Goal: Task Accomplishment & Management: Complete application form

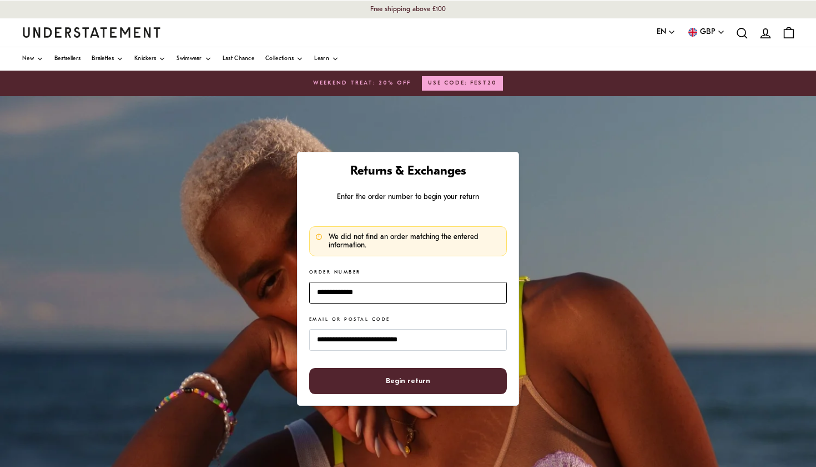
click at [357, 291] on input "**********" at bounding box center [408, 293] width 198 height 22
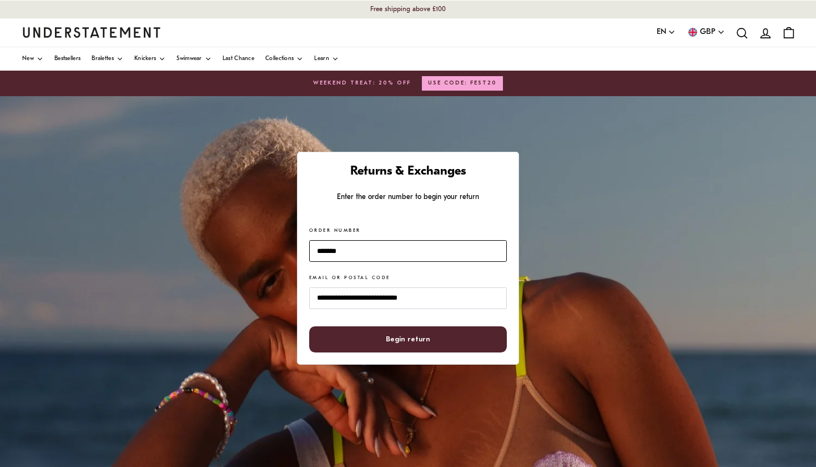
type input "*******"
click at [374, 342] on span "Begin return" at bounding box center [409, 339] width 174 height 25
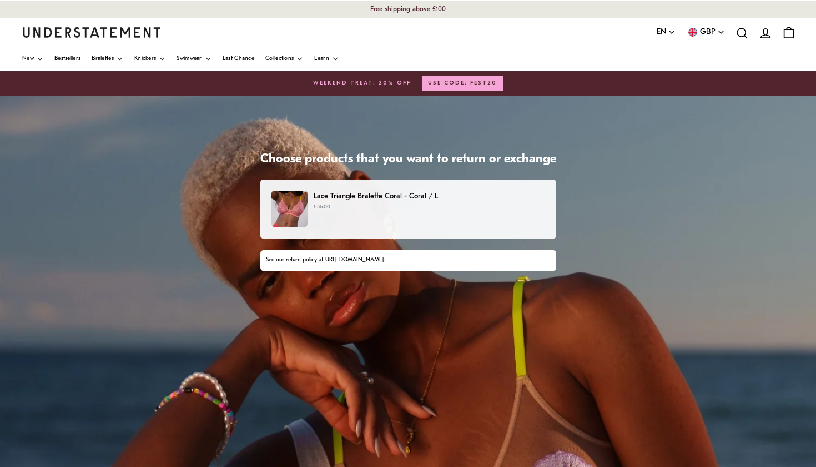
click at [362, 195] on p "Lace Triangle Bralette Coral - Coral / L" at bounding box center [429, 197] width 231 height 12
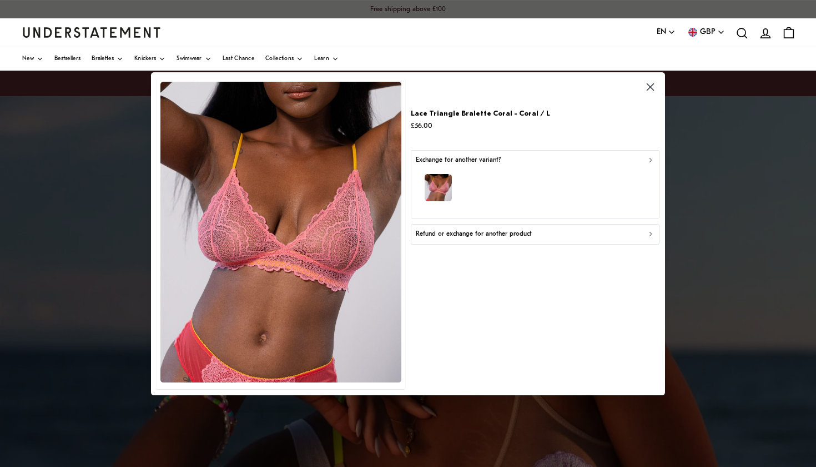
click at [571, 235] on div "Refund or exchange for another product" at bounding box center [535, 234] width 239 height 11
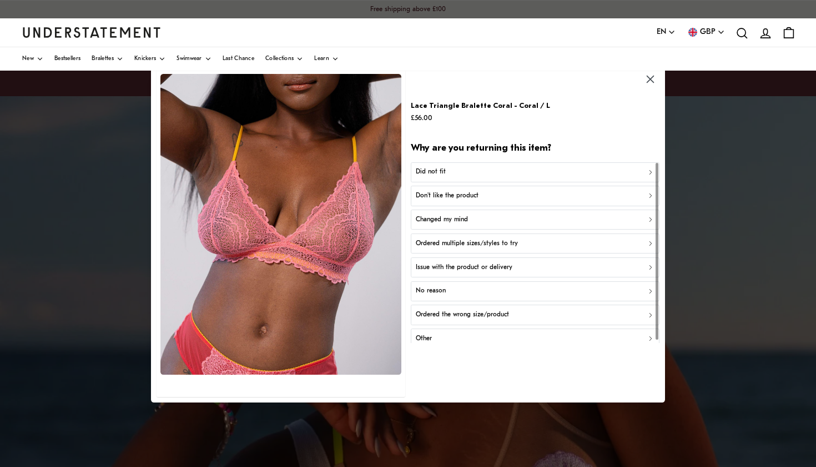
click at [494, 200] on button "Don't like the product" at bounding box center [535, 196] width 248 height 20
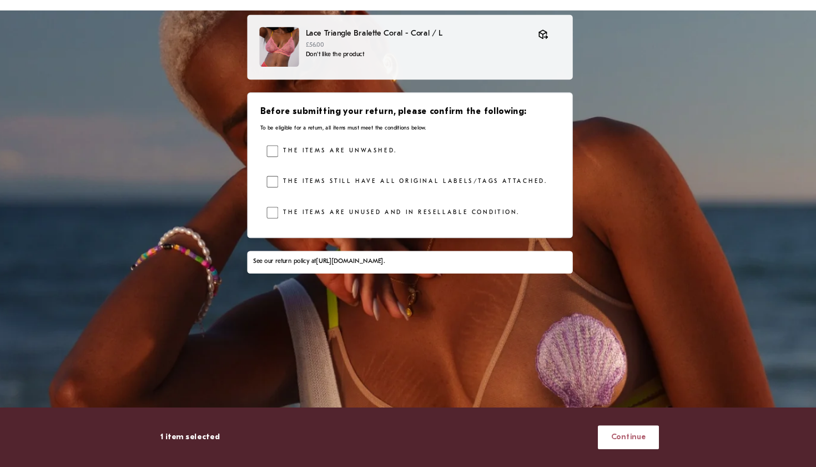
scroll to position [129, 0]
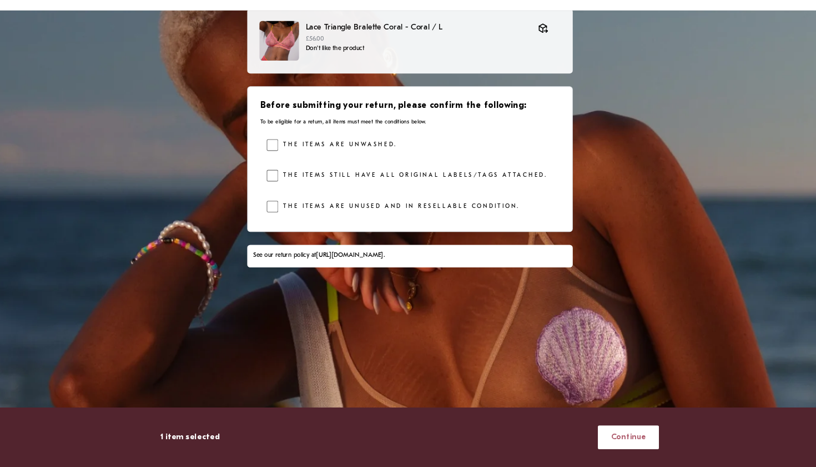
click at [591, 429] on span "Continue" at bounding box center [607, 439] width 32 height 21
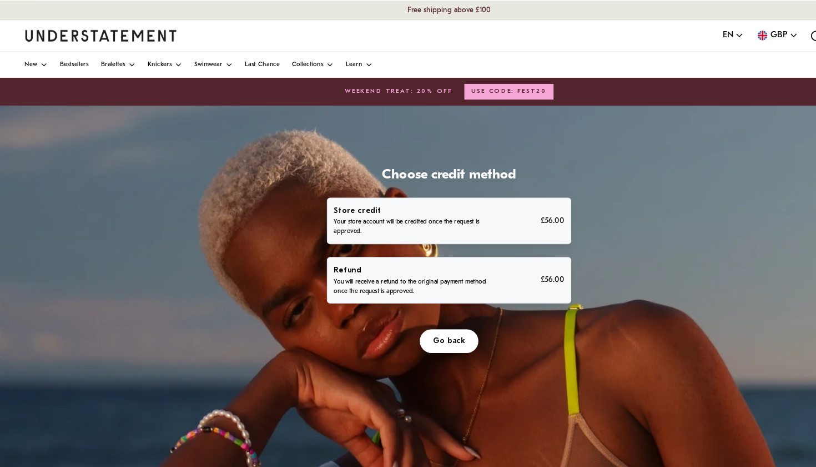
click at [438, 256] on p "You will receive a refund to the original payment method once the request is ap…" at bounding box center [374, 261] width 142 height 18
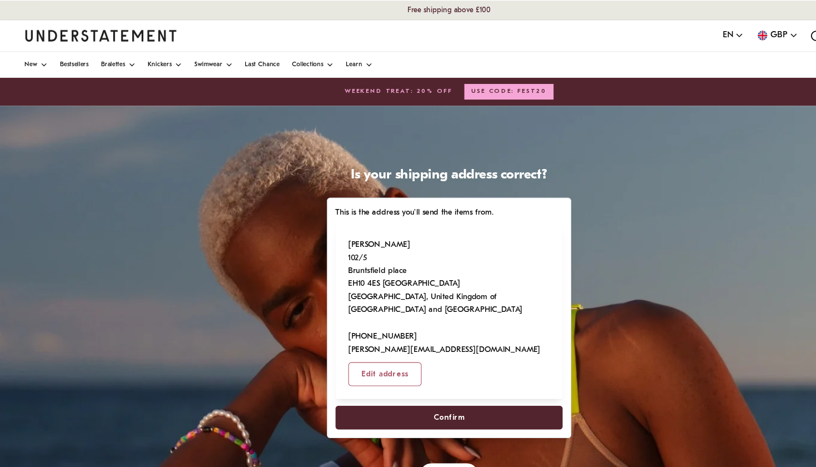
click at [400, 378] on span "Confirm" at bounding box center [408, 379] width 28 height 21
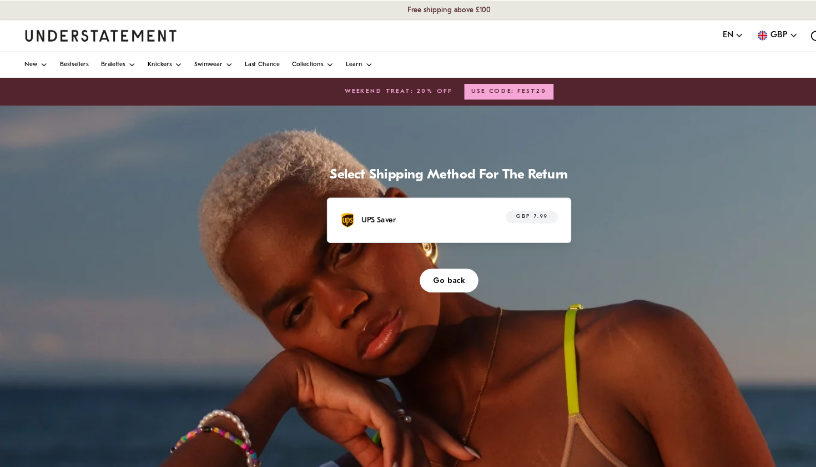
click at [441, 198] on div "UPS Saver GBP 7.99" at bounding box center [408, 199] width 198 height 17
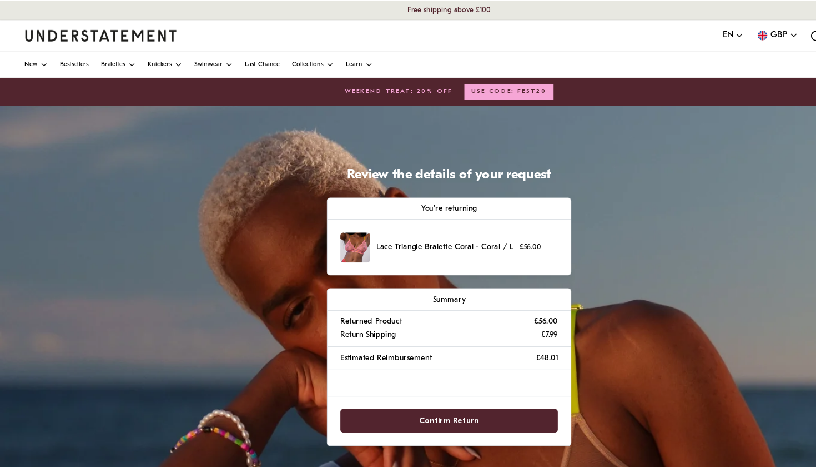
click at [412, 378] on span "Confirm Return" at bounding box center [408, 382] width 54 height 21
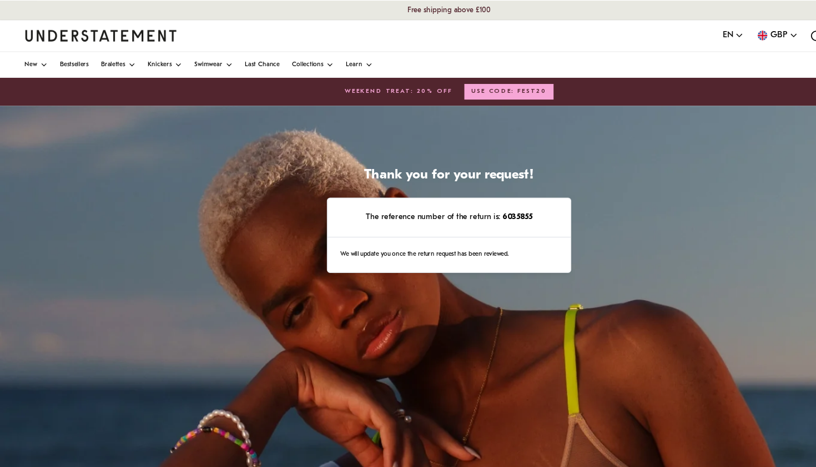
drag, startPoint x: 454, startPoint y: 194, endPoint x: 501, endPoint y: 198, distance: 47.4
click at [501, 198] on p "The reference number of the return is: 6035855" at bounding box center [408, 197] width 198 height 12
copy p "6035855"
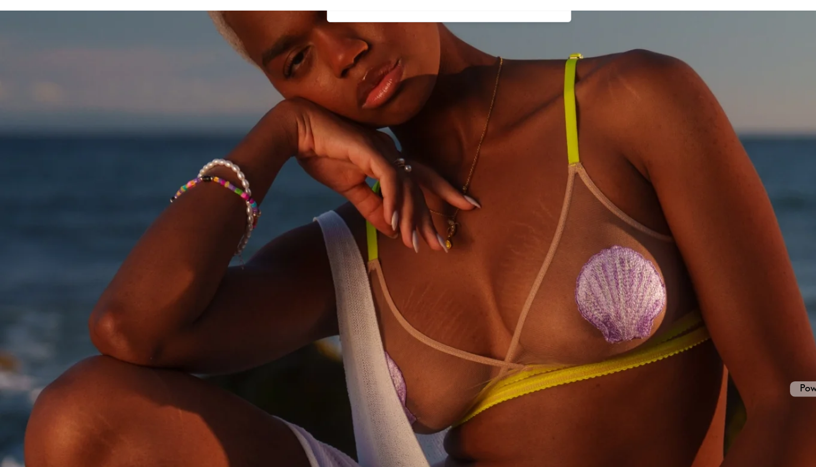
scroll to position [184, 0]
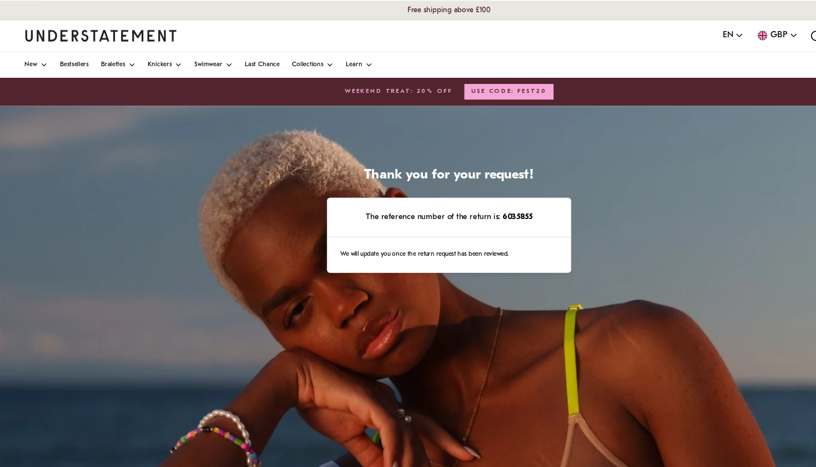
scroll to position [129, 0]
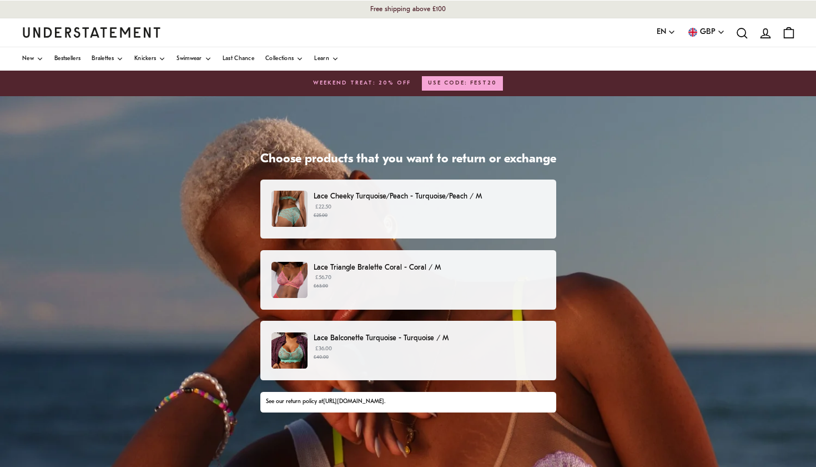
click at [337, 270] on p "Lace Triangle Bralette Coral - Coral / M" at bounding box center [429, 268] width 231 height 12
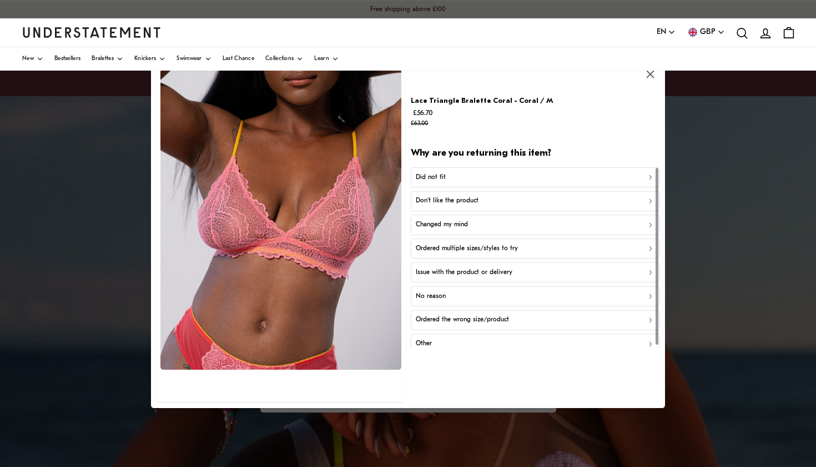
click at [553, 200] on div "Don't like the product" at bounding box center [535, 201] width 239 height 11
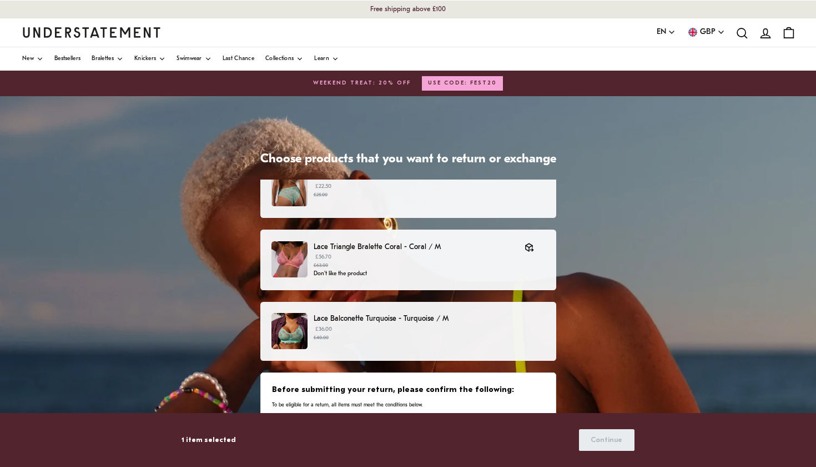
scroll to position [20, 0]
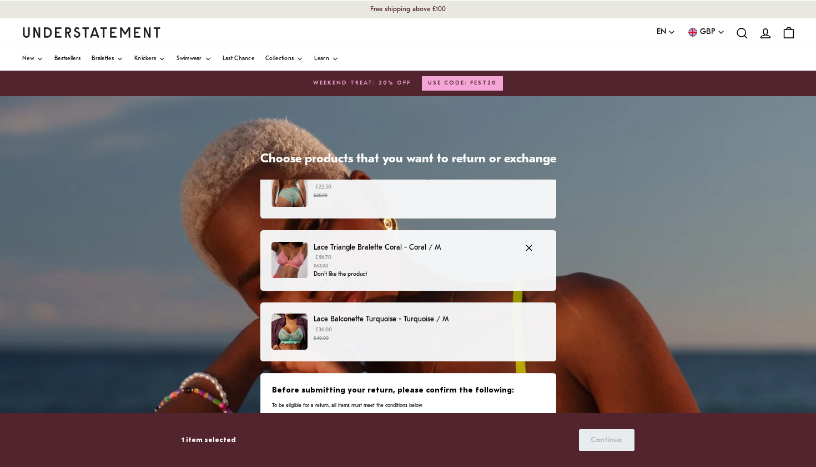
click at [475, 270] on p "Don't like the product" at bounding box center [414, 274] width 200 height 9
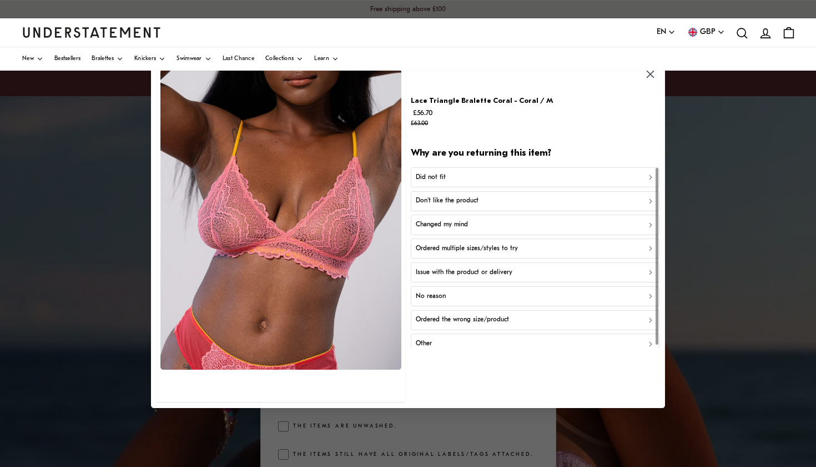
click at [515, 178] on div "Did not fit" at bounding box center [535, 177] width 239 height 11
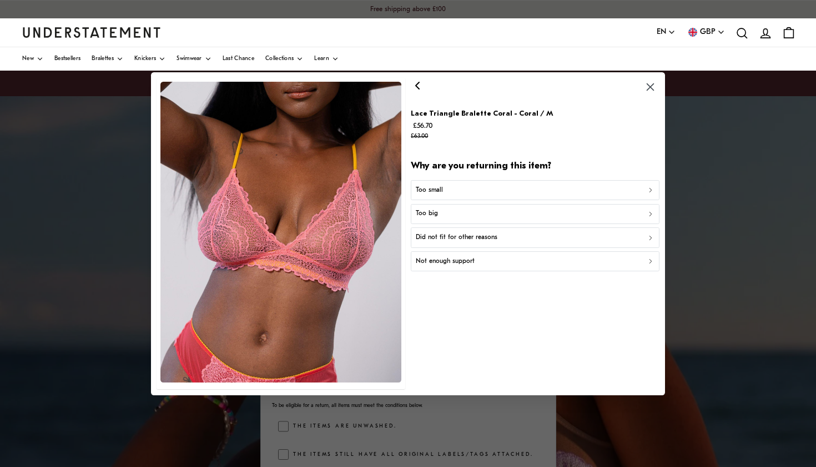
click at [509, 189] on div "Too small" at bounding box center [535, 189] width 239 height 11
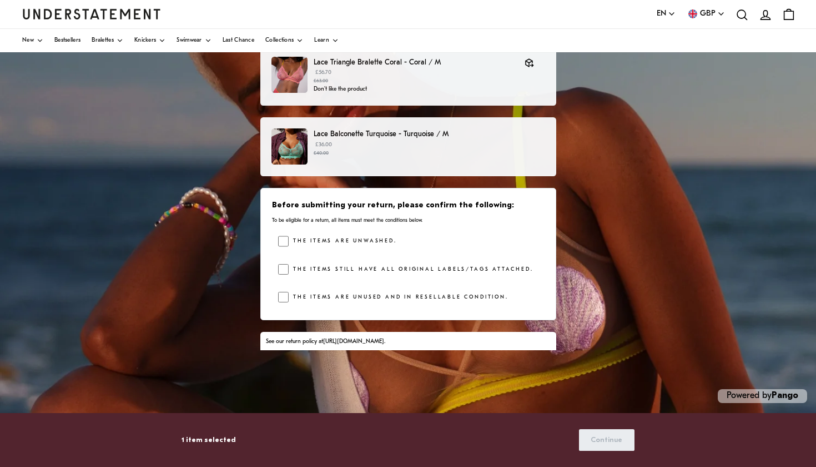
scroll to position [185, 0]
click at [607, 442] on span "Continue" at bounding box center [607, 439] width 32 height 21
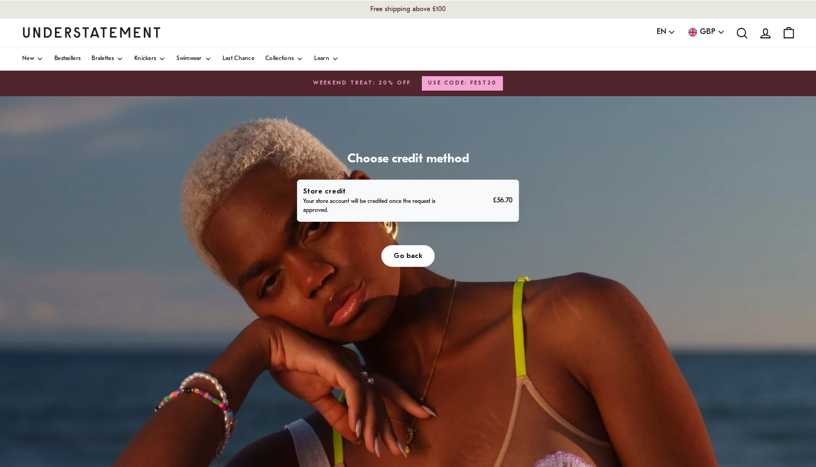
click at [456, 202] on div "Store credit Your store account will be credited once the request is approved. …" at bounding box center [407, 201] width 209 height 30
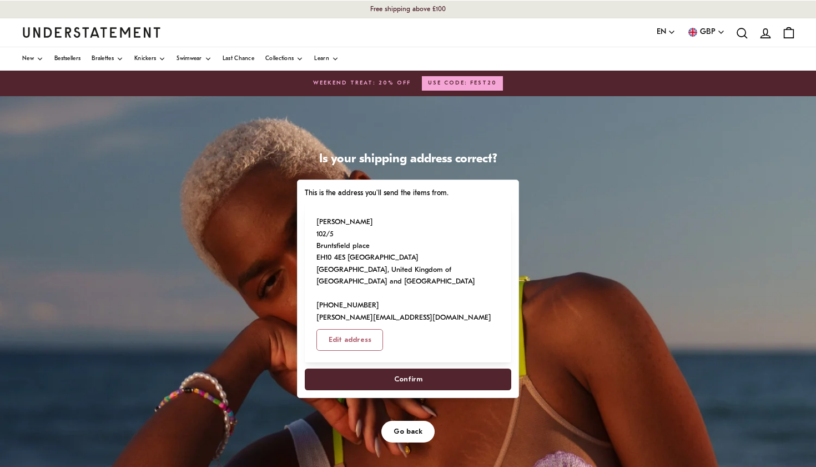
click at [422, 379] on span "Confirm" at bounding box center [408, 379] width 182 height 21
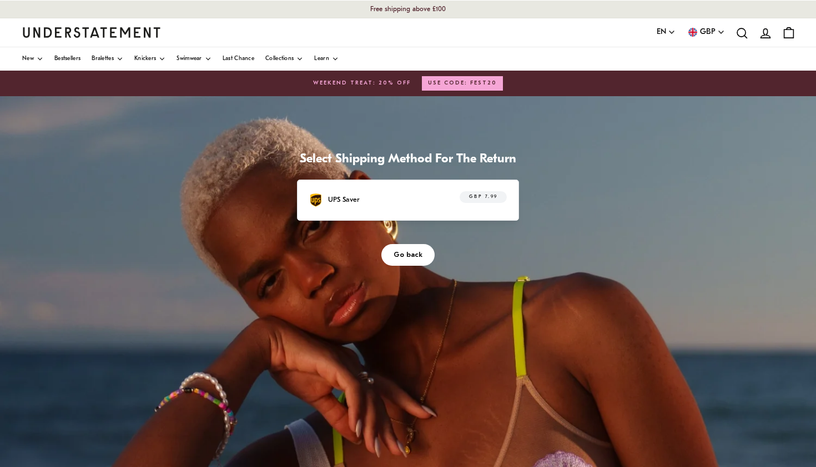
click at [452, 199] on div "GBP 7.99" at bounding box center [477, 199] width 59 height 17
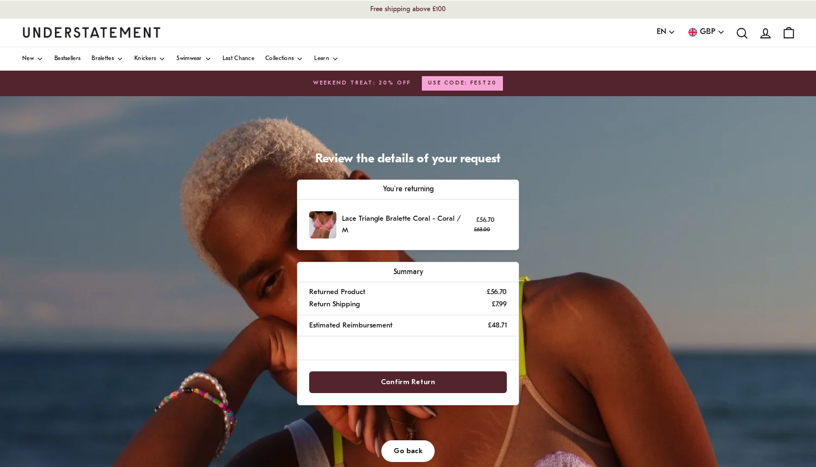
click at [421, 384] on span "Confirm Return" at bounding box center [408, 382] width 54 height 21
